Goal: Information Seeking & Learning: Find specific fact

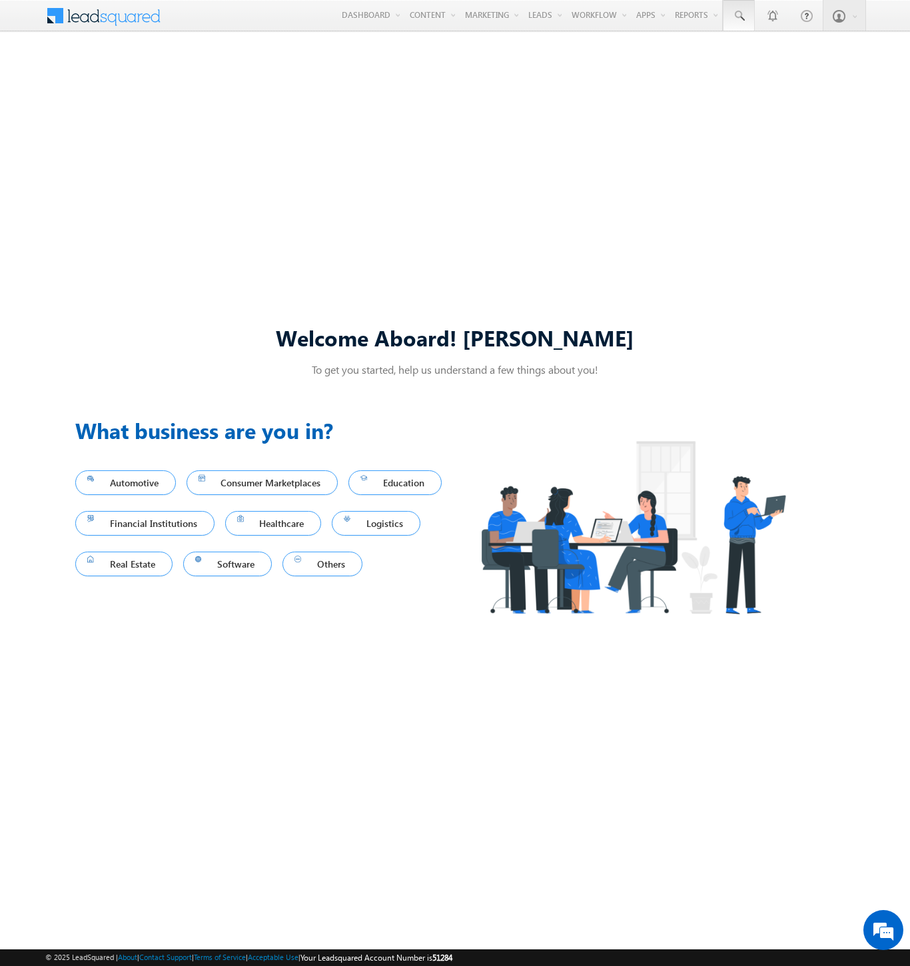
click at [738, 16] on span at bounding box center [738, 15] width 13 height 13
type input "8920497137"
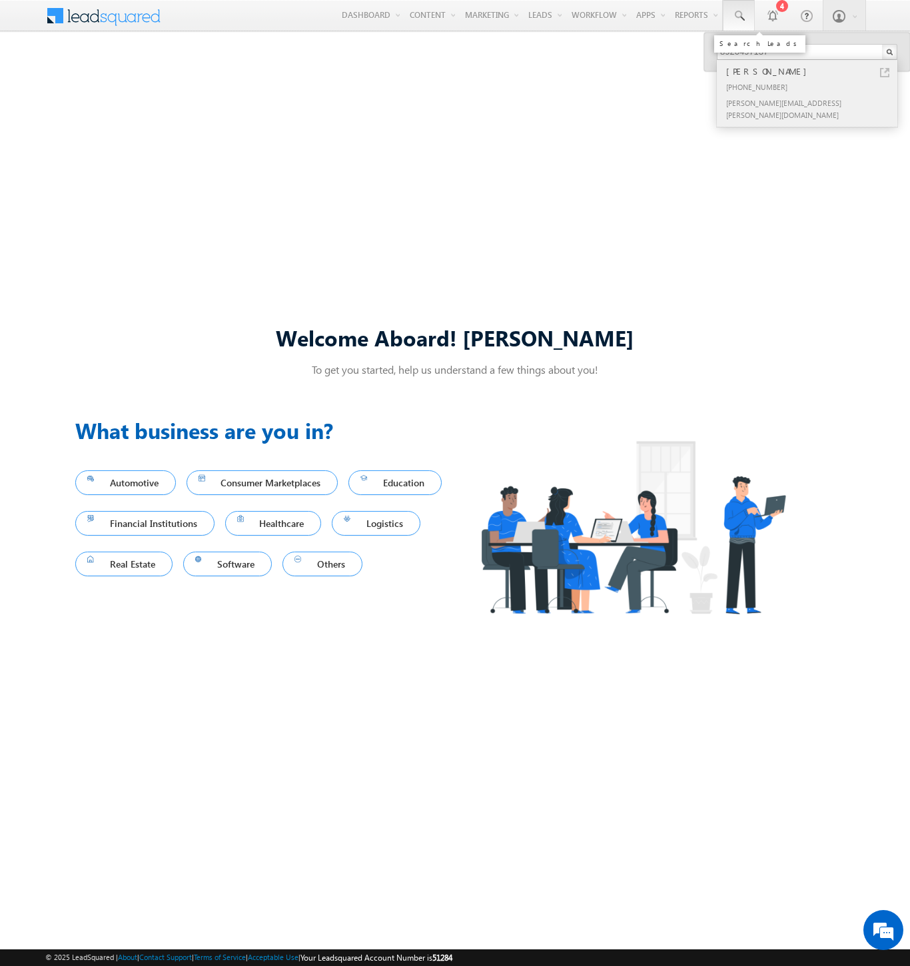
click at [813, 71] on div "[PERSON_NAME]" at bounding box center [812, 71] width 178 height 15
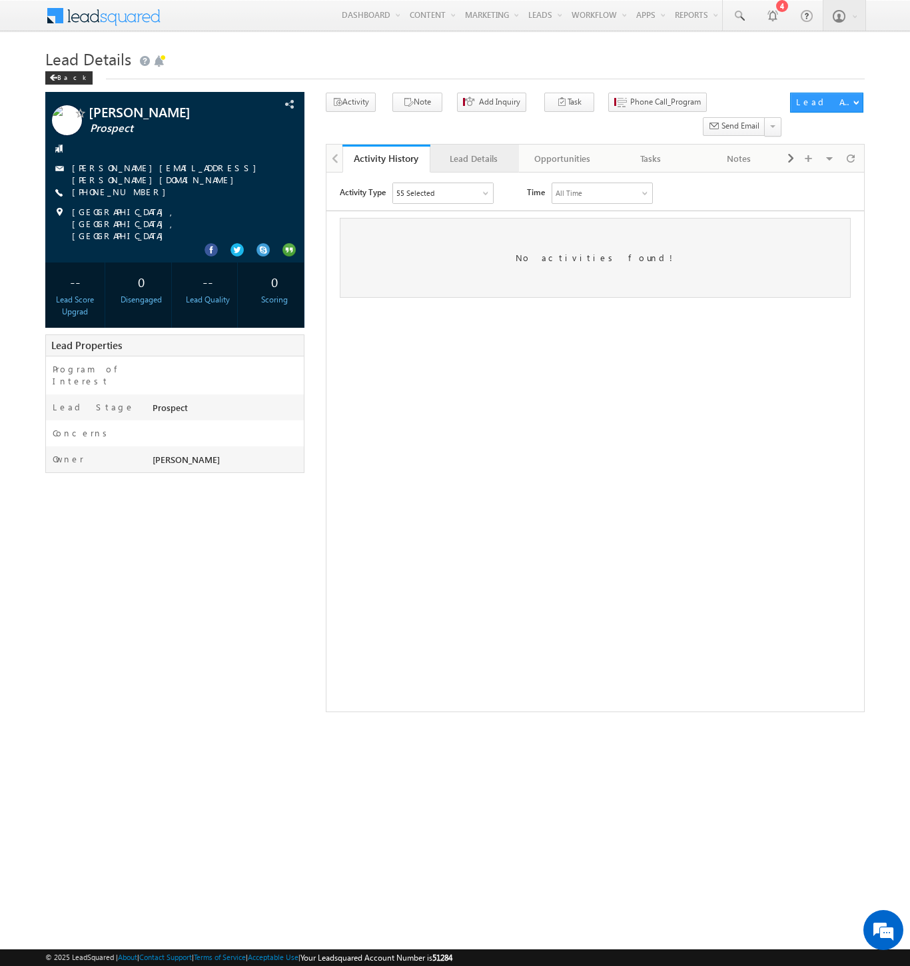
click at [474, 151] on div "Lead Details" at bounding box center [473, 159] width 65 height 16
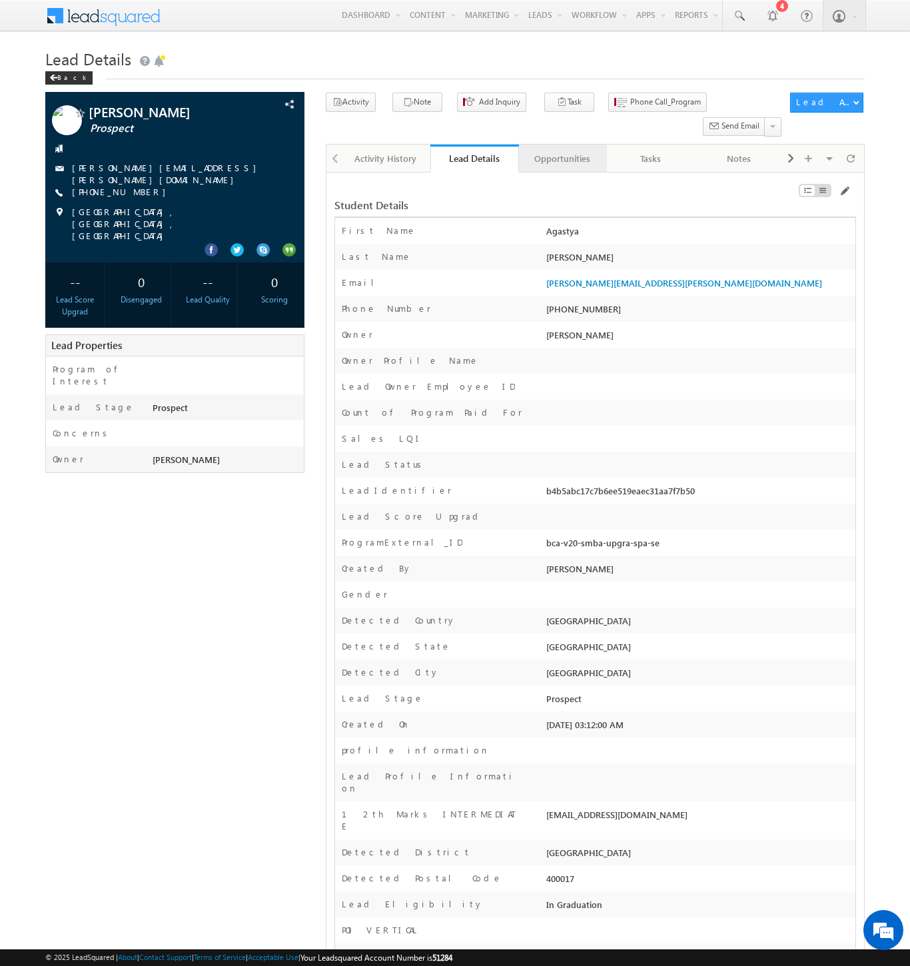
click at [561, 151] on div "Opportunities" at bounding box center [561, 159] width 65 height 16
